Goal: Information Seeking & Learning: Learn about a topic

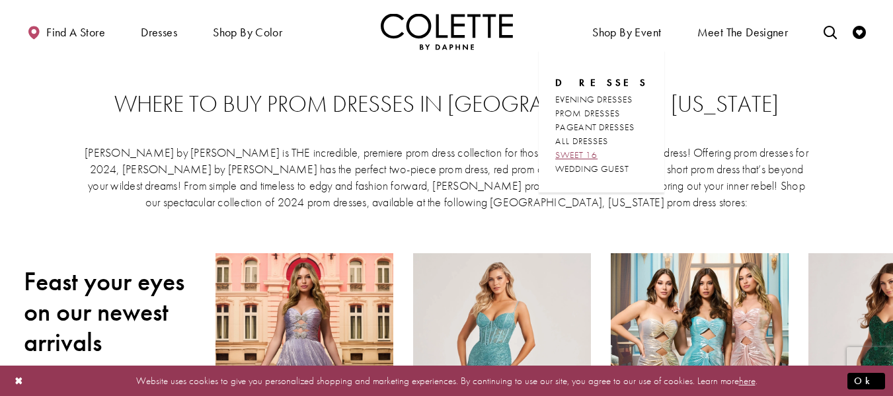
click at [590, 153] on span "SWEET 16" at bounding box center [576, 155] width 42 height 12
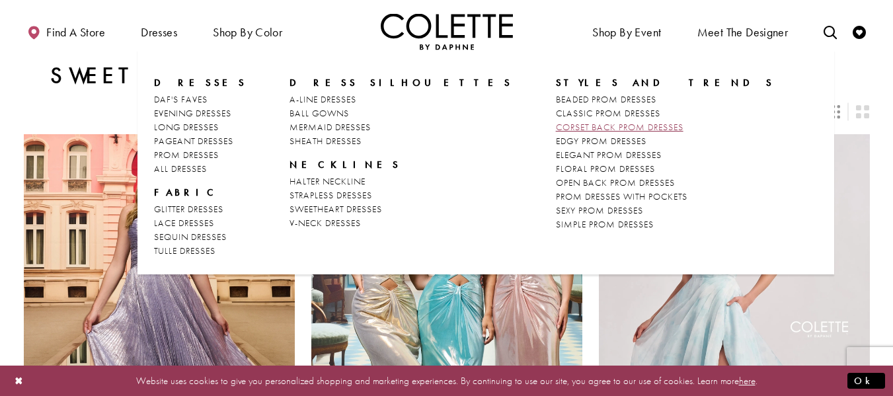
click at [556, 129] on span "CORSET BACK PROM DRESSES" at bounding box center [620, 127] width 128 height 12
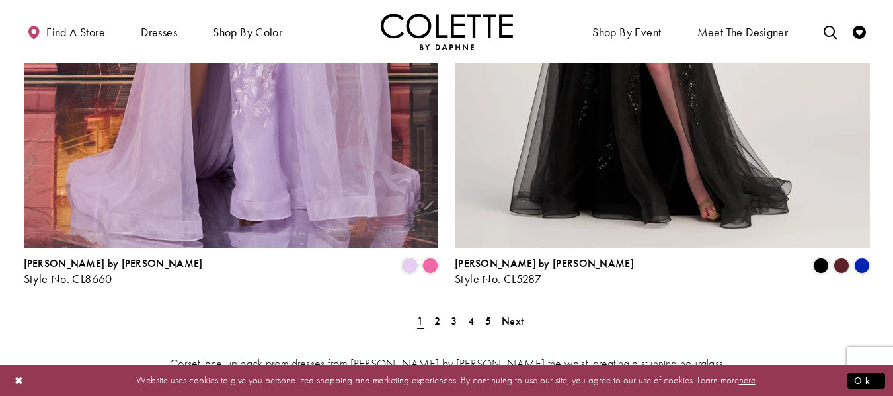
scroll to position [2436, 0]
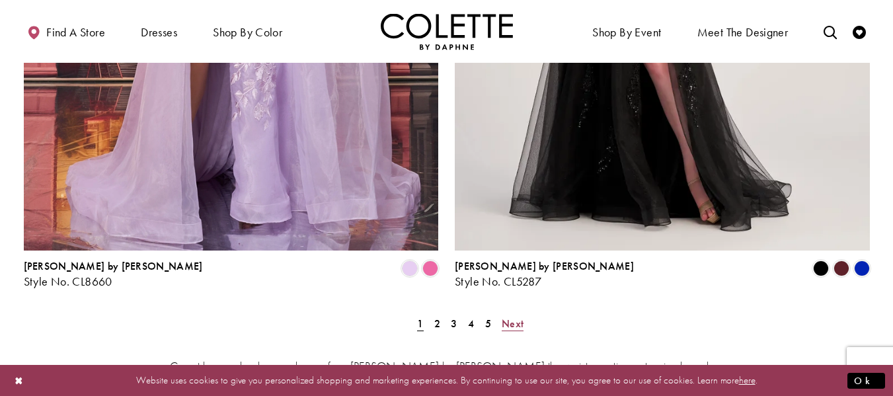
click at [509, 317] on span "Next" at bounding box center [513, 324] width 22 height 14
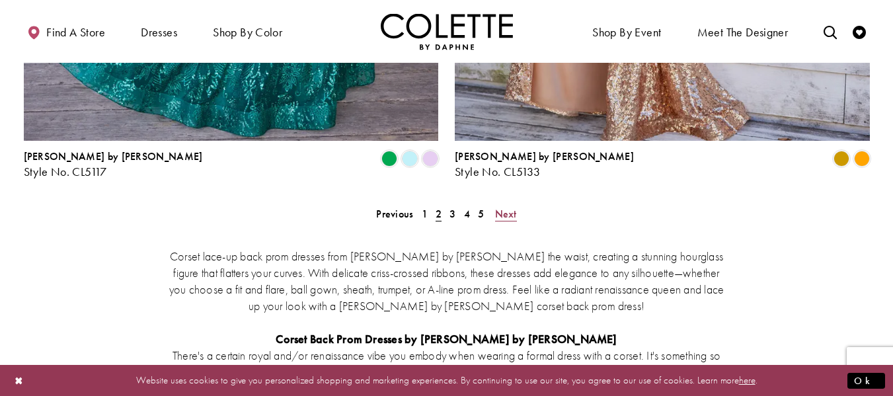
scroll to position [2531, 0]
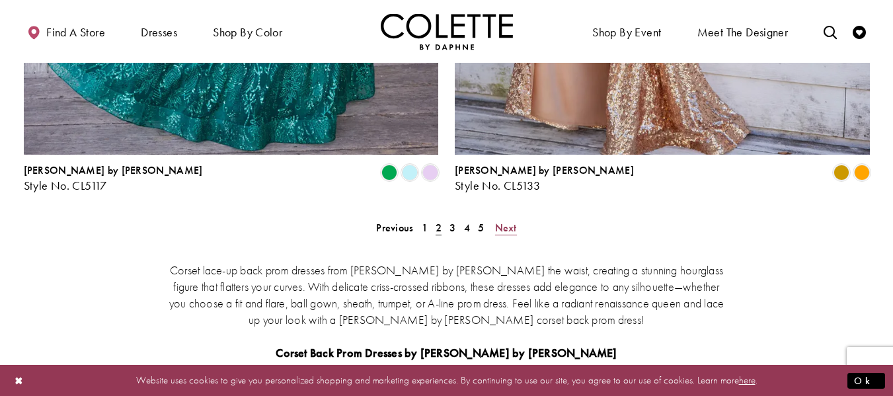
click at [502, 221] on span "Next" at bounding box center [506, 228] width 22 height 14
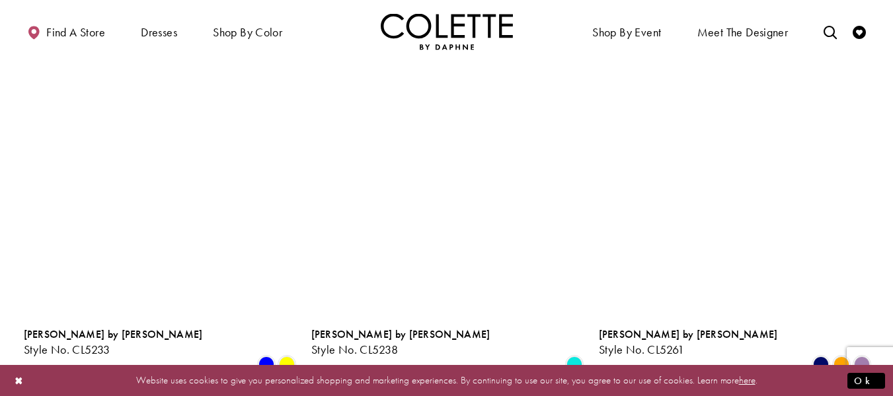
scroll to position [1179, 0]
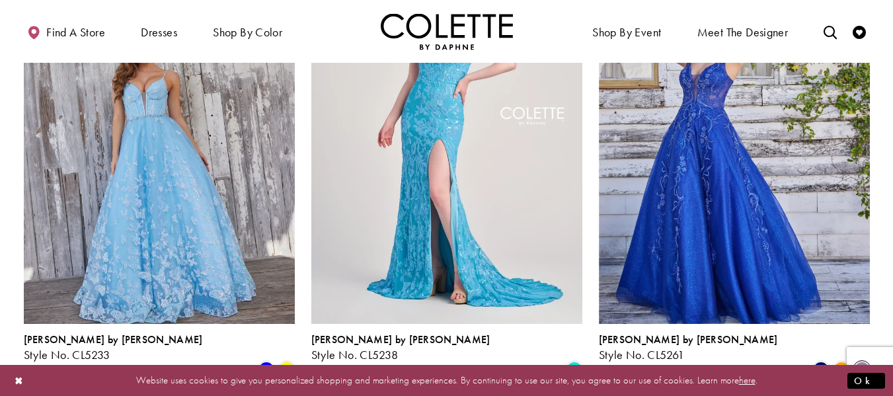
click at [862, 361] on span "Product List" at bounding box center [862, 369] width 16 height 16
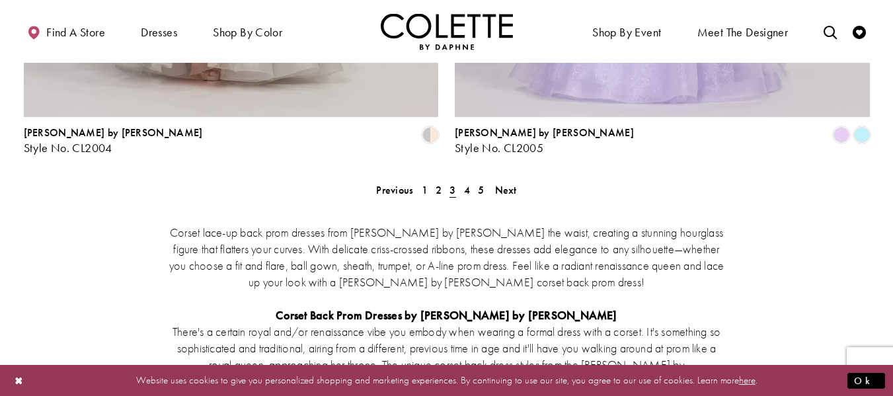
scroll to position [2571, 0]
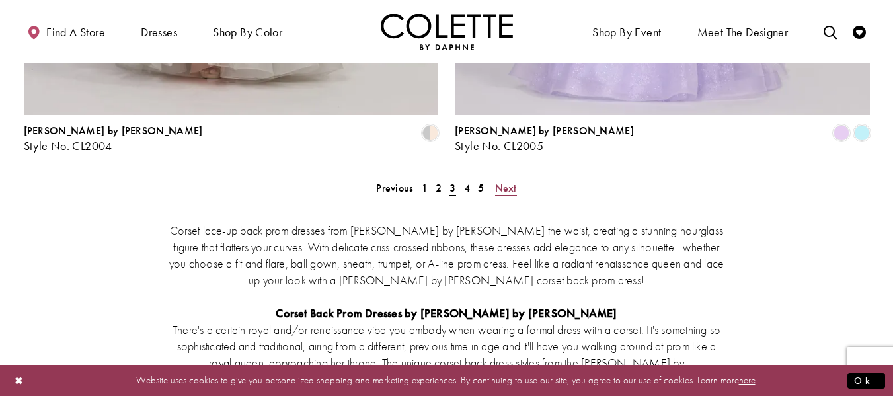
click at [500, 181] on span "Next" at bounding box center [506, 188] width 22 height 14
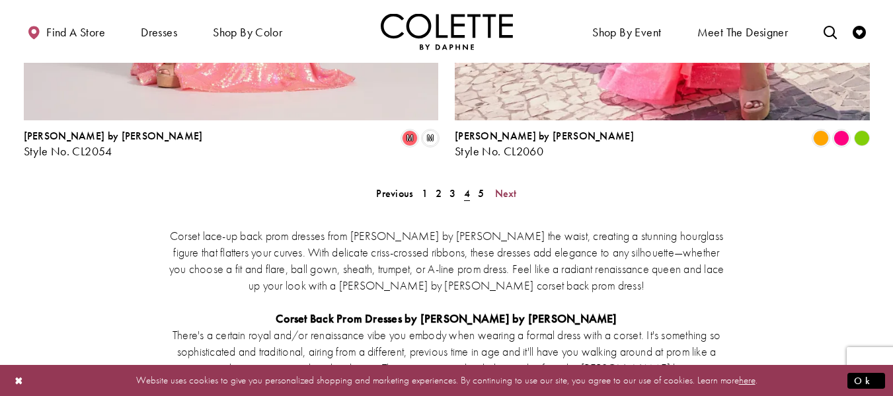
scroll to position [2562, 0]
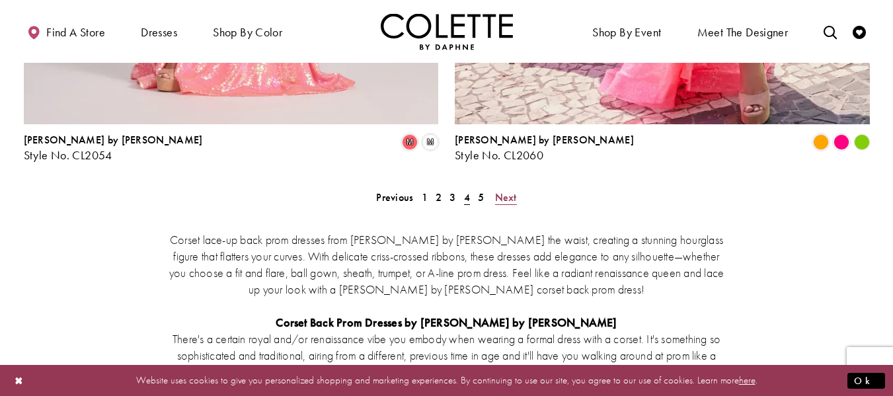
click at [503, 190] on span "Next" at bounding box center [506, 197] width 22 height 14
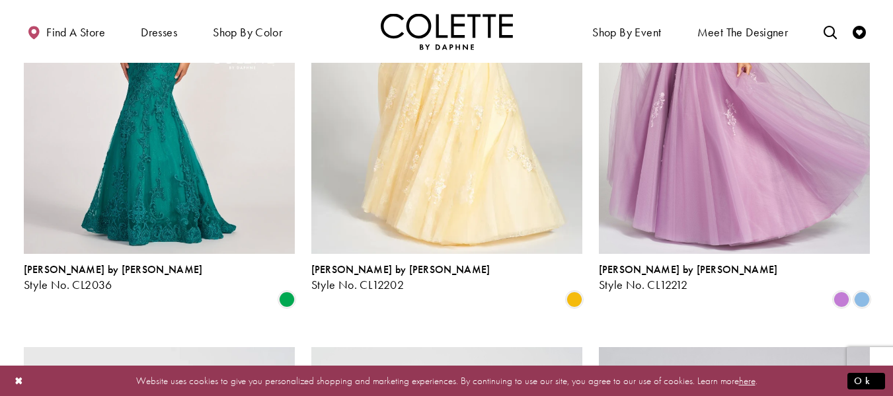
scroll to position [275, 0]
click at [503, 137] on img "Visit Colette by Daphne Style No. CL12202 Page" at bounding box center [446, 56] width 271 height 394
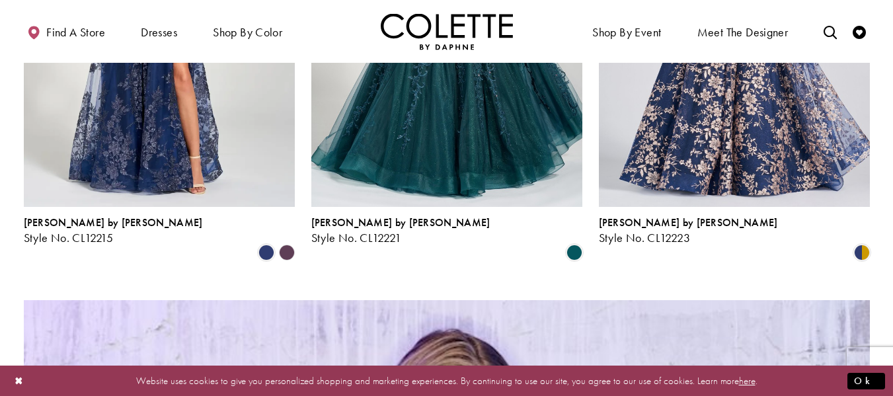
scroll to position [809, 0]
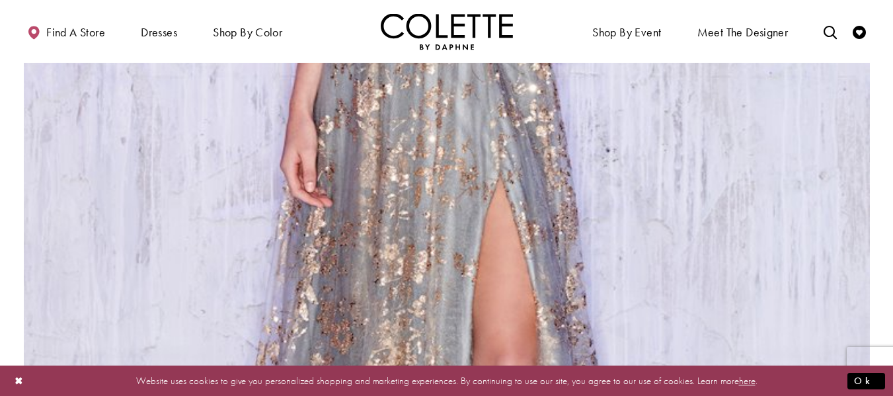
click at [428, 229] on img "Visit Colette by Daphne Style No. CL12006 Page" at bounding box center [447, 128] width 846 height 1230
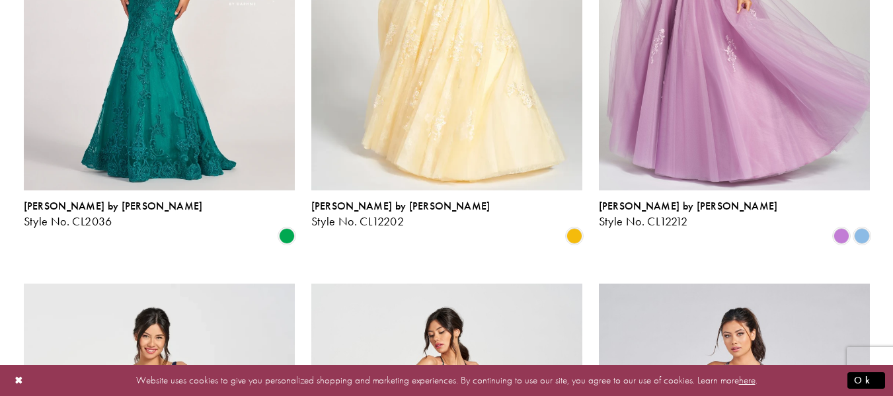
scroll to position [0, 0]
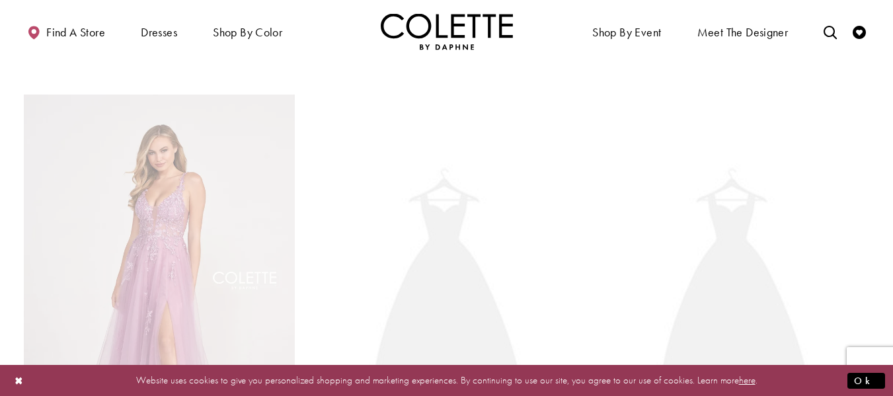
scroll to position [71, 0]
